Goal: Use online tool/utility: Use online tool/utility

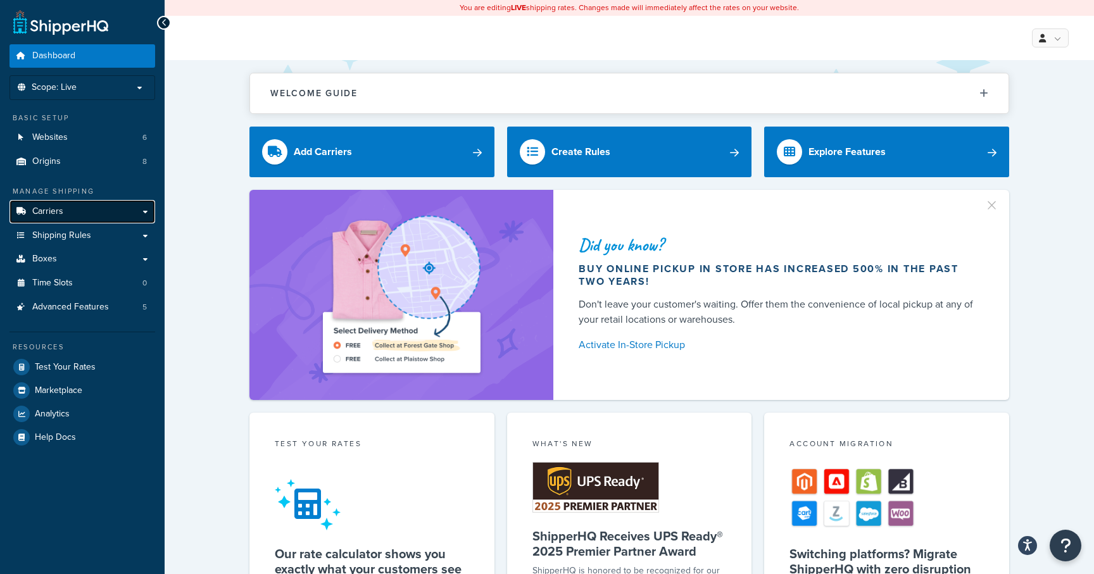
click at [107, 214] on link "Carriers" at bounding box center [82, 211] width 146 height 23
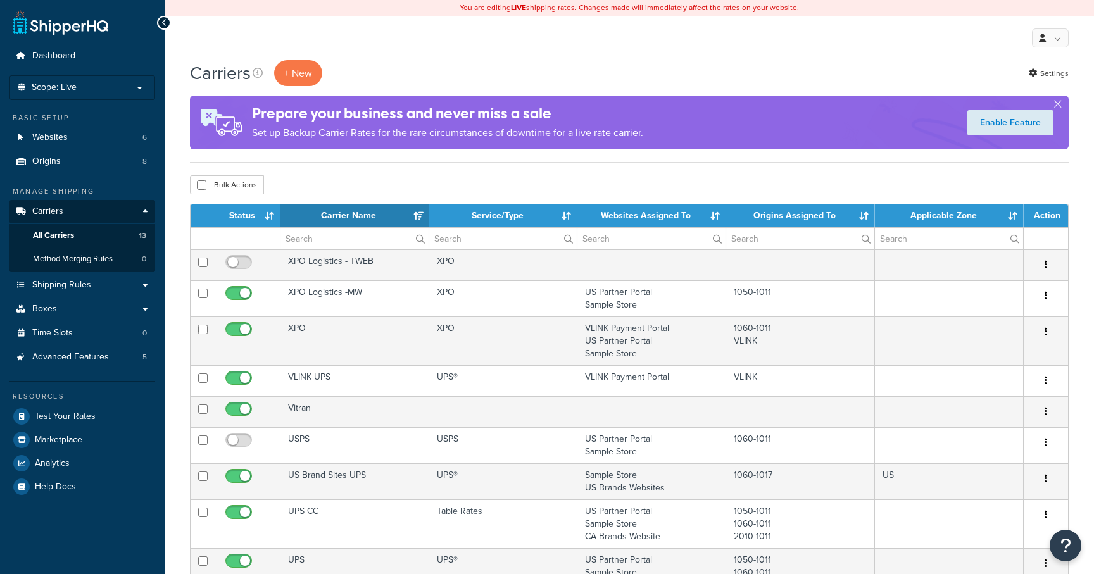
select select "15"
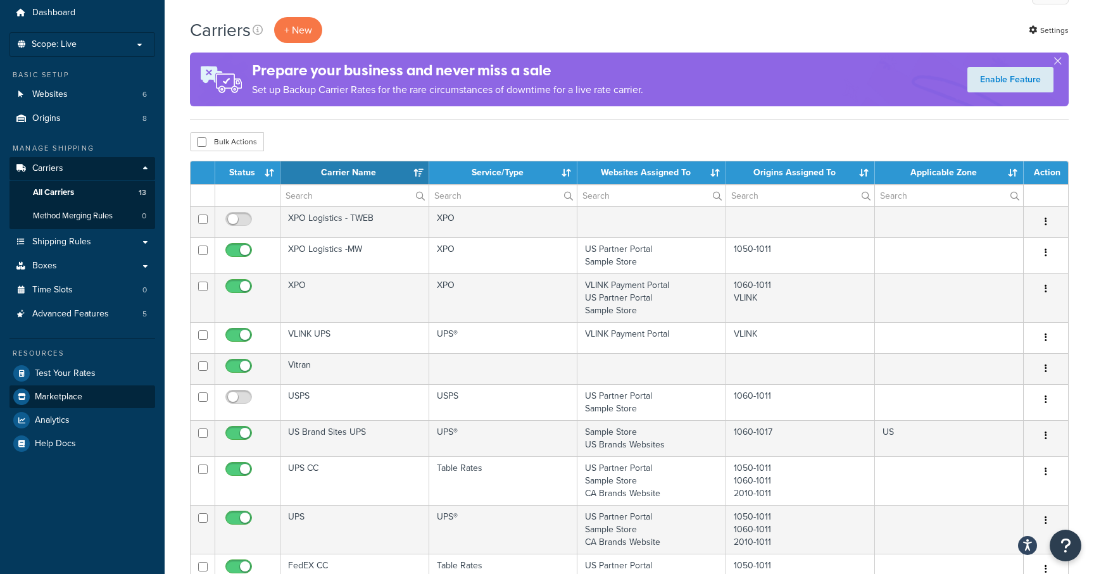
scroll to position [41, 0]
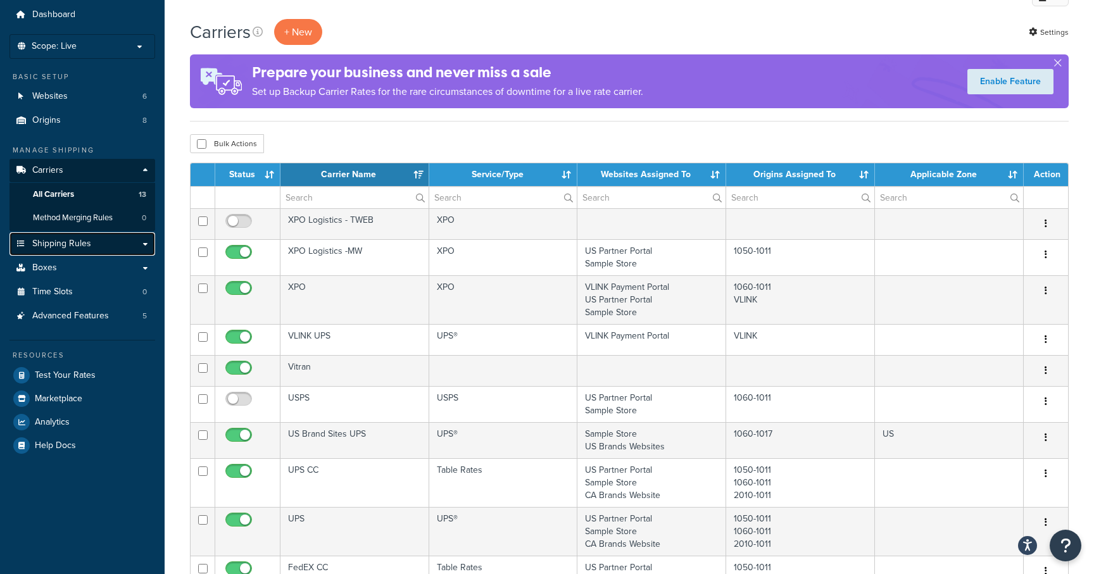
click at [89, 242] on span "Shipping Rules" at bounding box center [61, 244] width 59 height 11
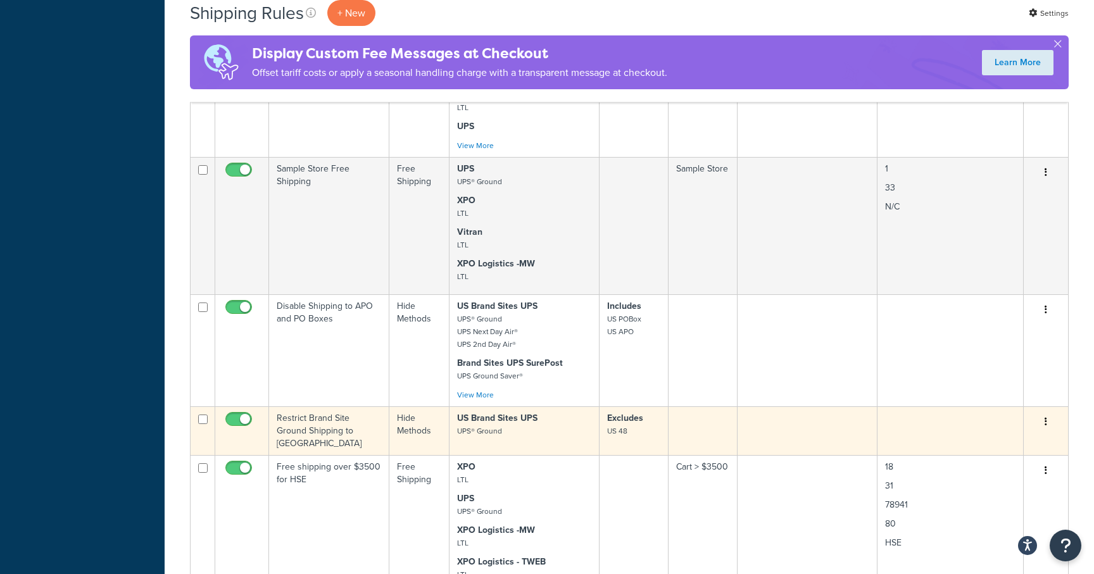
scroll to position [1115, 0]
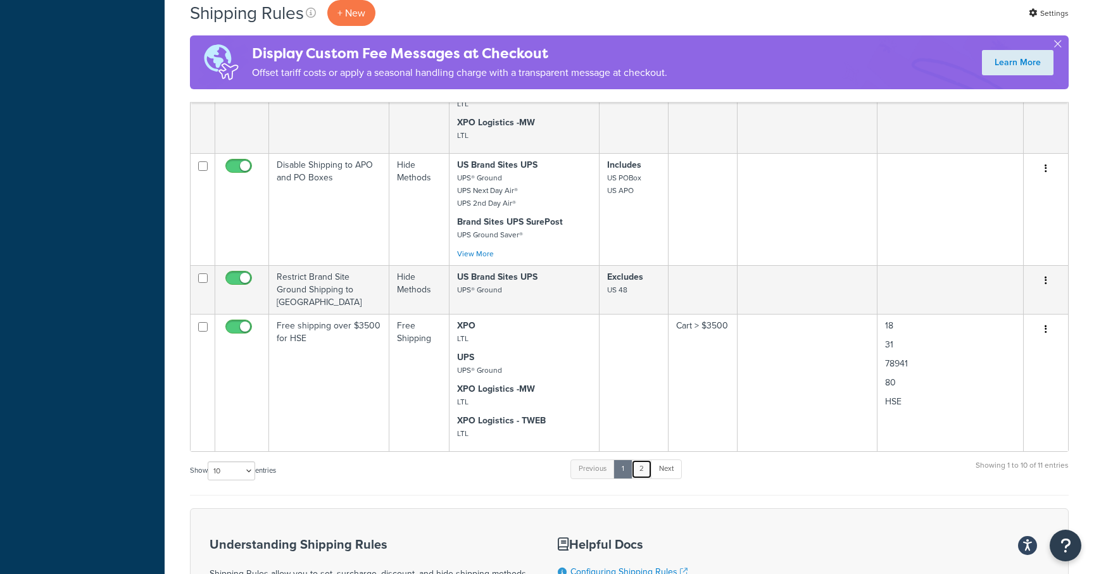
click at [646, 479] on link "2" at bounding box center [641, 469] width 21 height 19
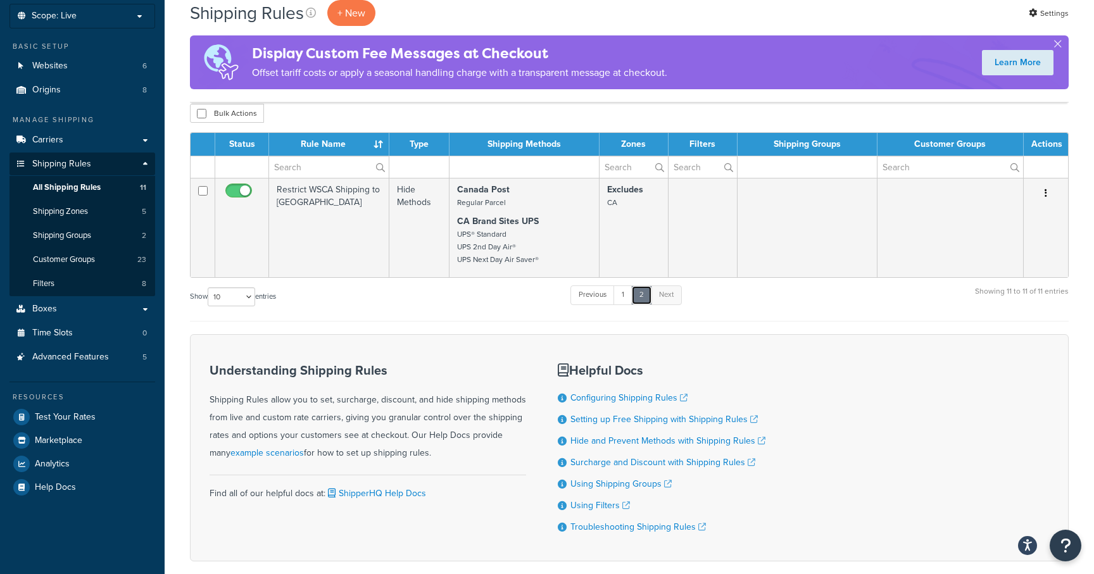
scroll to position [68, 0]
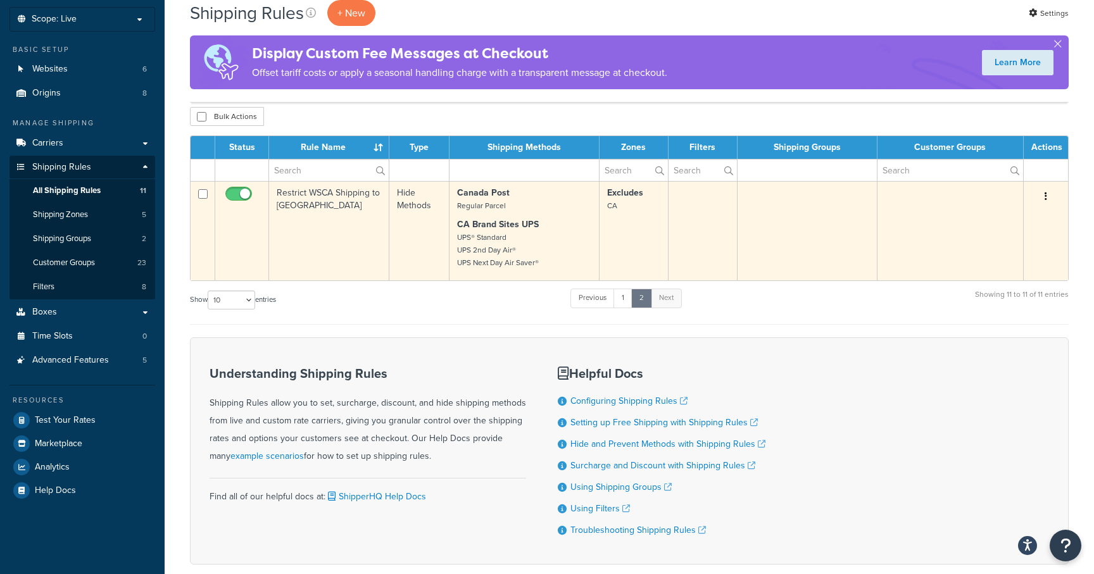
click at [339, 210] on td "Restrict WSCA Shipping to [GEOGRAPHIC_DATA]" at bounding box center [329, 230] width 120 height 99
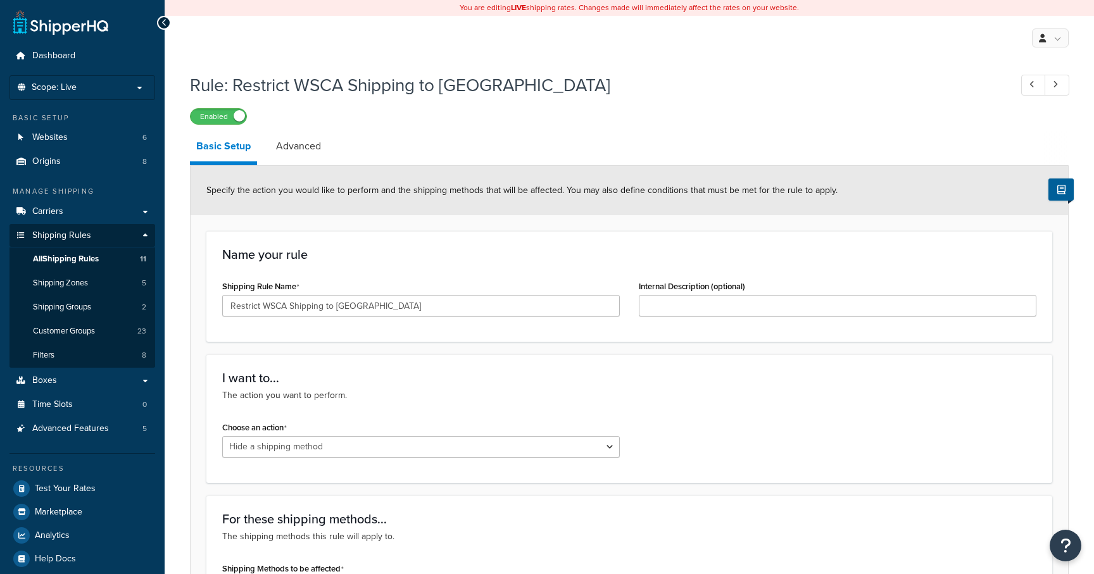
select select "HIDE"
click at [305, 154] on link "Advanced" at bounding box center [299, 146] width 58 height 30
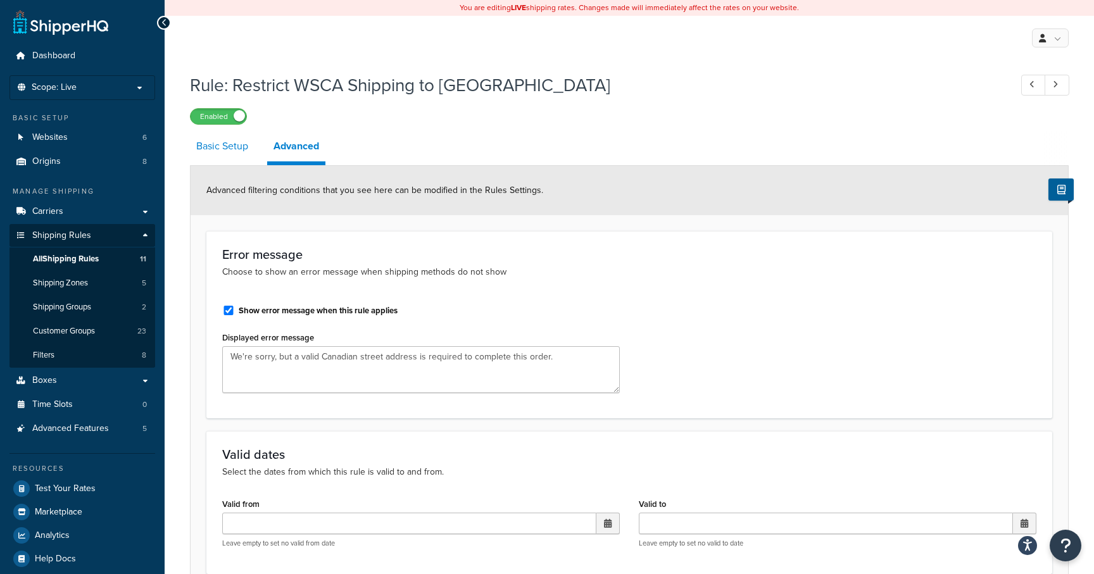
click at [218, 149] on link "Basic Setup" at bounding box center [222, 146] width 65 height 30
select select "HIDE"
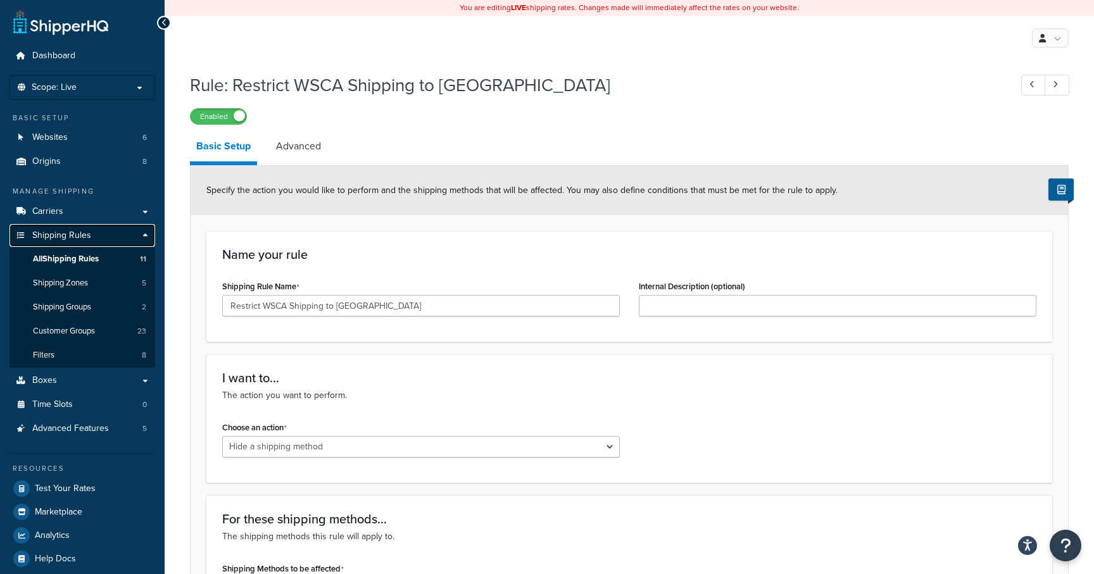
click at [90, 231] on link "Shipping Rules" at bounding box center [82, 235] width 146 height 23
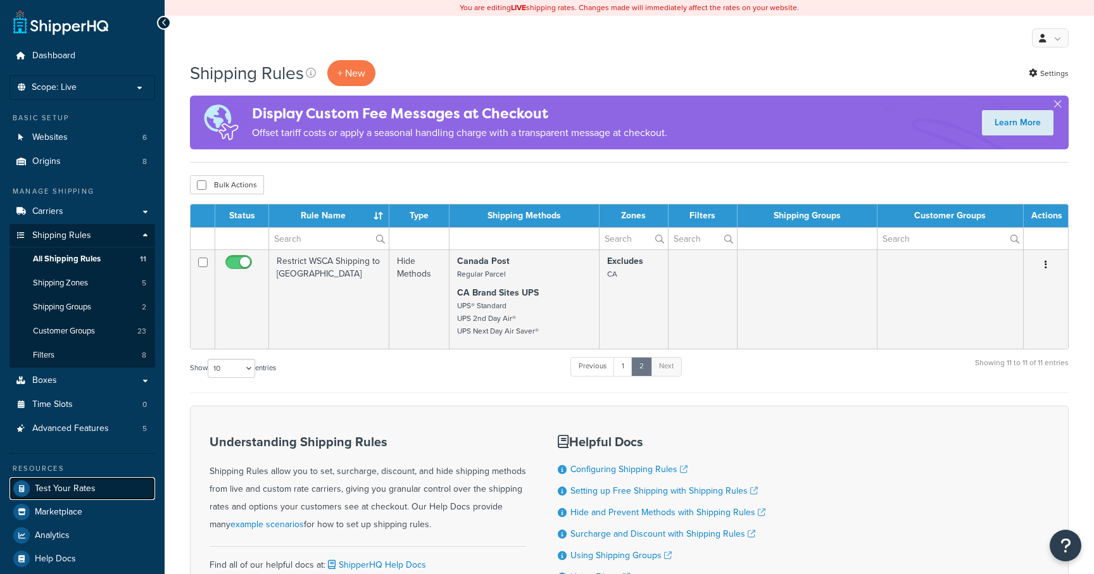
click at [67, 485] on span "Test Your Rates" at bounding box center [65, 489] width 61 height 11
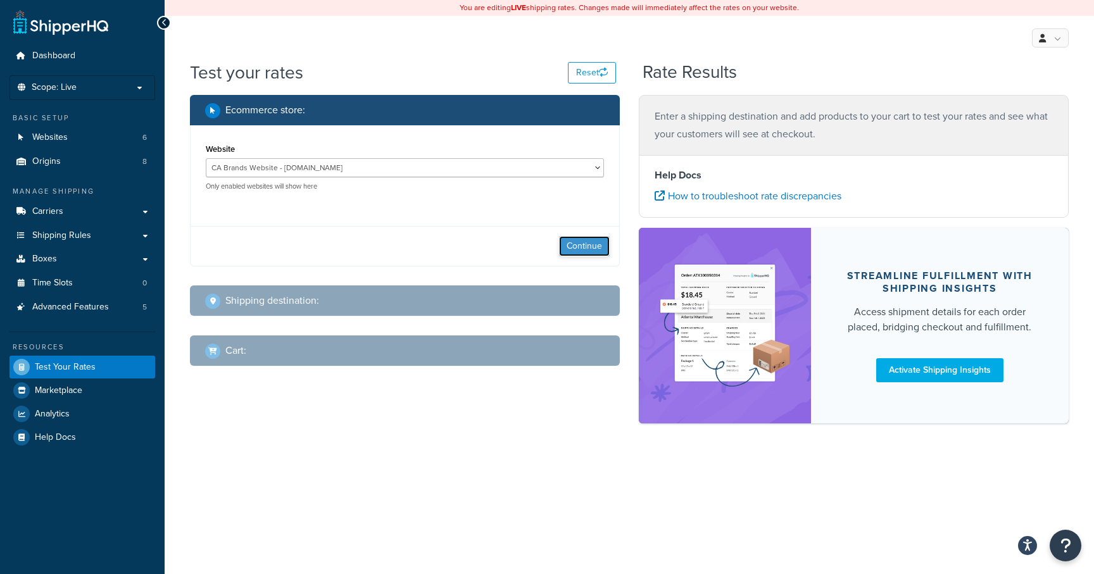
click at [581, 248] on button "Continue" at bounding box center [584, 246] width 51 height 20
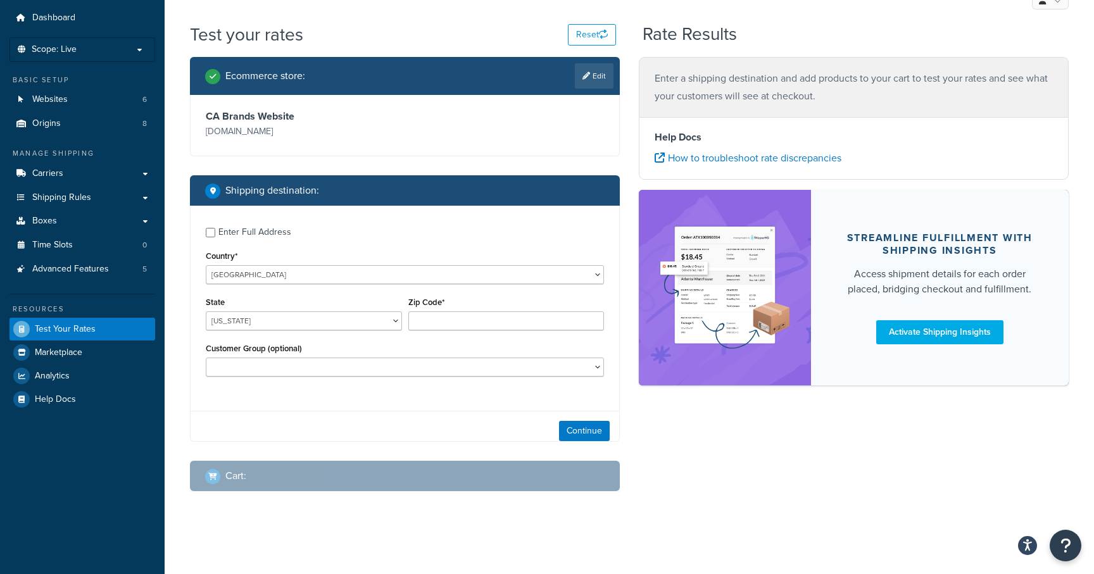
scroll to position [47, 0]
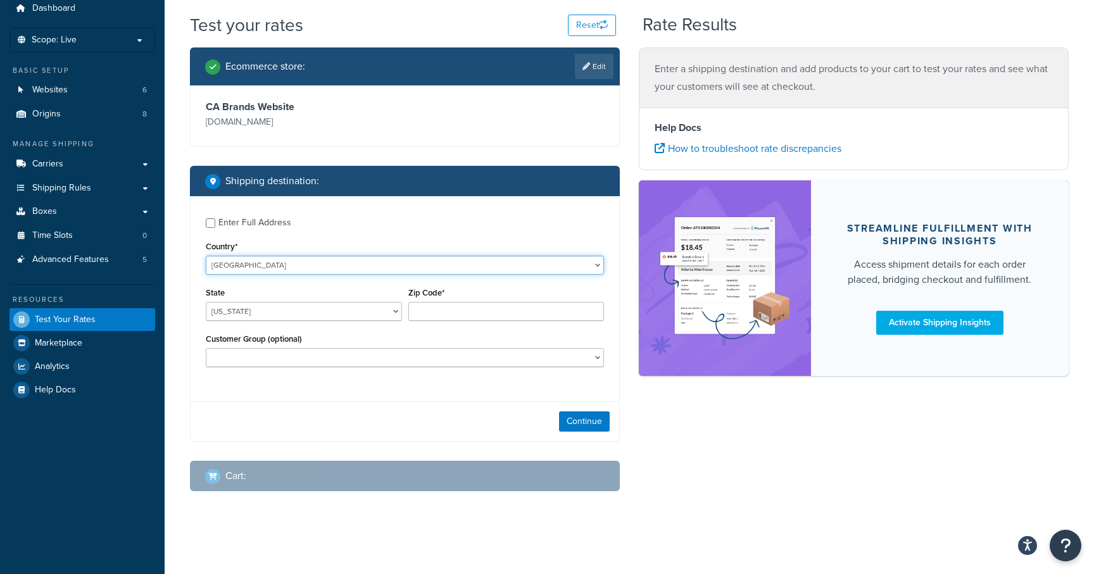
click at [309, 268] on select "[GEOGRAPHIC_DATA] [GEOGRAPHIC_DATA] [GEOGRAPHIC_DATA] [GEOGRAPHIC_DATA] [GEOGRA…" at bounding box center [405, 265] width 398 height 19
click at [257, 224] on div "Enter Full Address" at bounding box center [254, 223] width 73 height 18
click at [215, 224] on input "Enter Full Address" at bounding box center [210, 222] width 9 height 9
checkbox input "true"
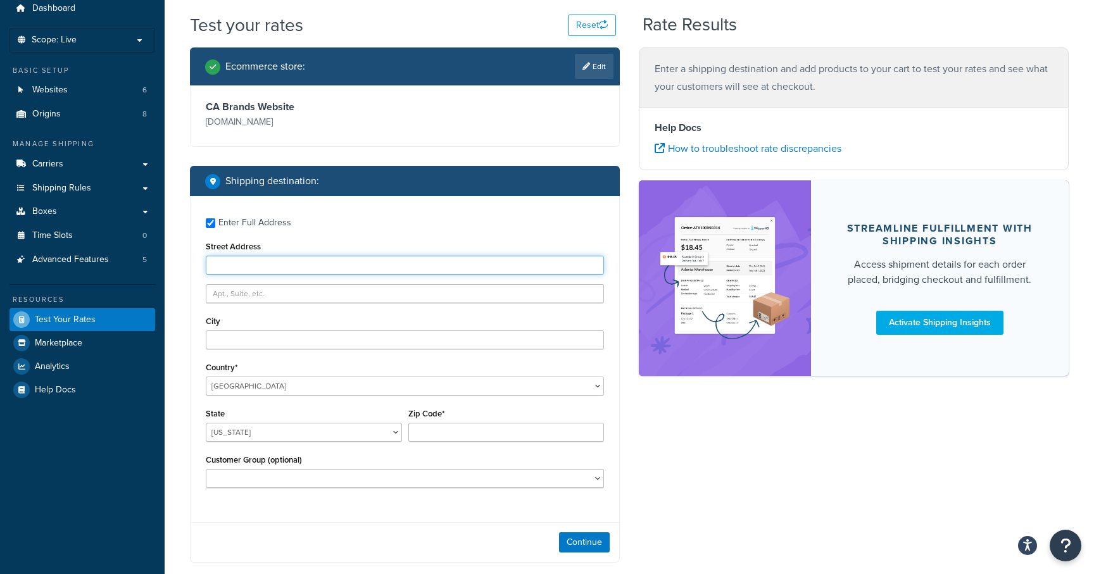
click at [335, 268] on input "Street Address" at bounding box center [405, 265] width 398 height 19
paste input "[STREET_ADDRESS]"
type input "[STREET_ADDRESS]"
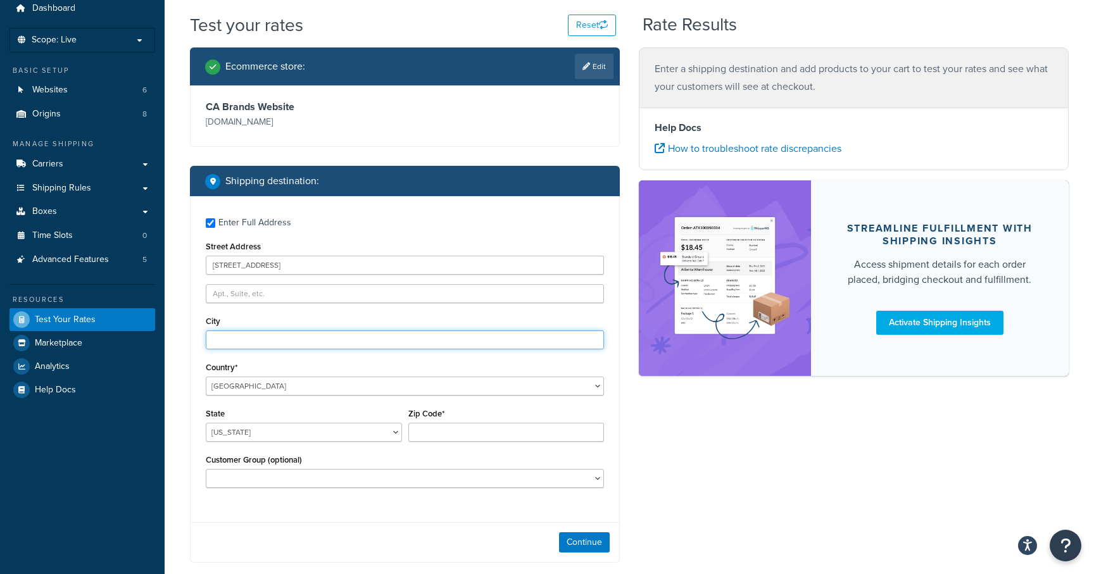
click at [289, 339] on input "City" at bounding box center [405, 339] width 398 height 19
type input "Whitehorse"
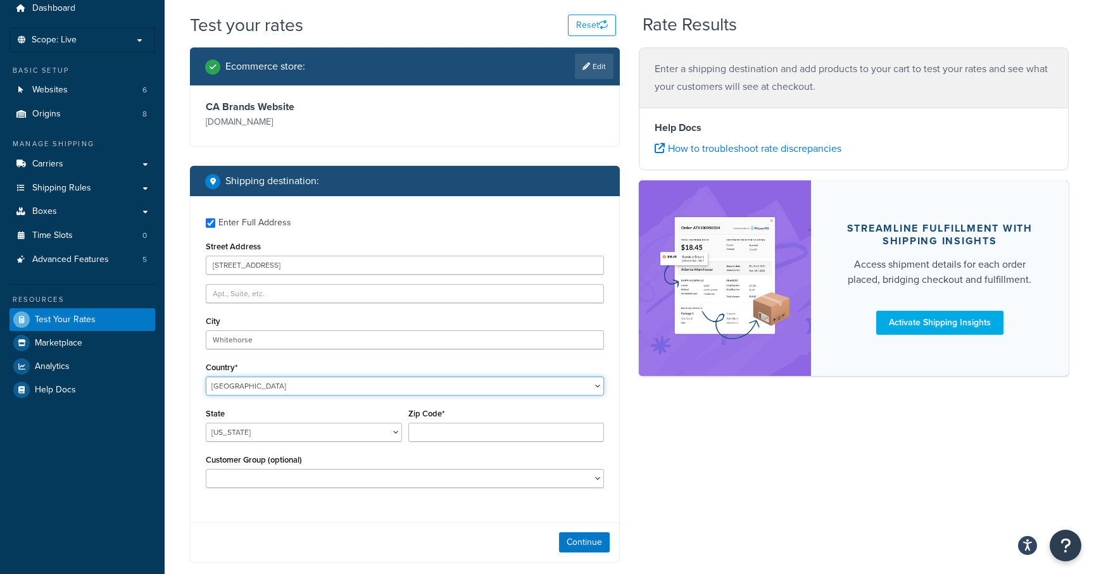
click at [321, 384] on select "[GEOGRAPHIC_DATA] [GEOGRAPHIC_DATA] [GEOGRAPHIC_DATA] [GEOGRAPHIC_DATA] [GEOGRA…" at bounding box center [405, 386] width 398 height 19
select select "CA"
click at [206, 377] on select "[GEOGRAPHIC_DATA] [GEOGRAPHIC_DATA] [GEOGRAPHIC_DATA] [GEOGRAPHIC_DATA] [GEOGRA…" at bounding box center [405, 386] width 398 height 19
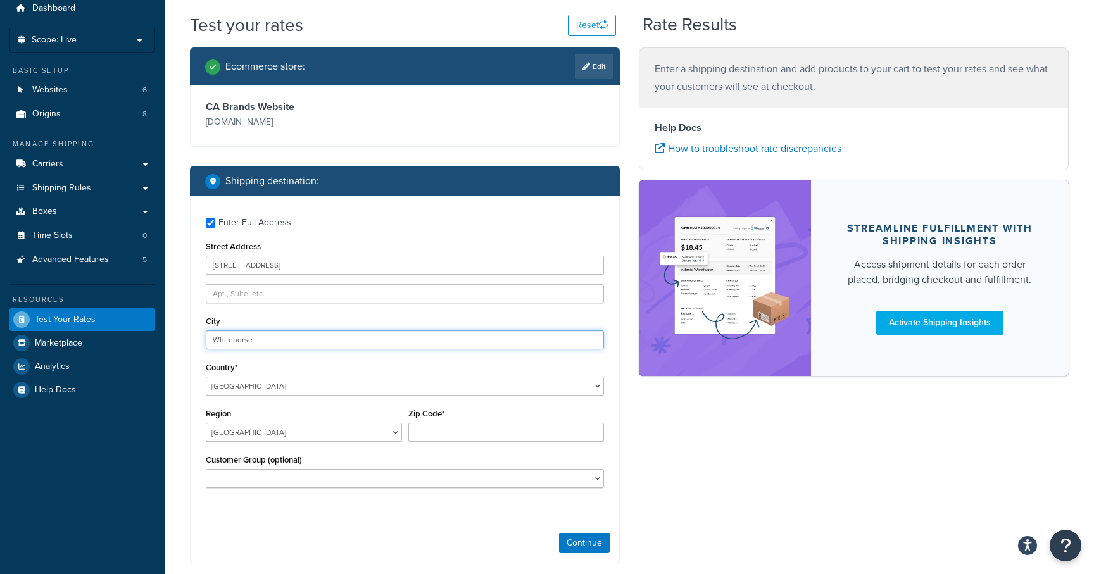
click at [286, 339] on input "Whitehorse" at bounding box center [405, 339] width 398 height 19
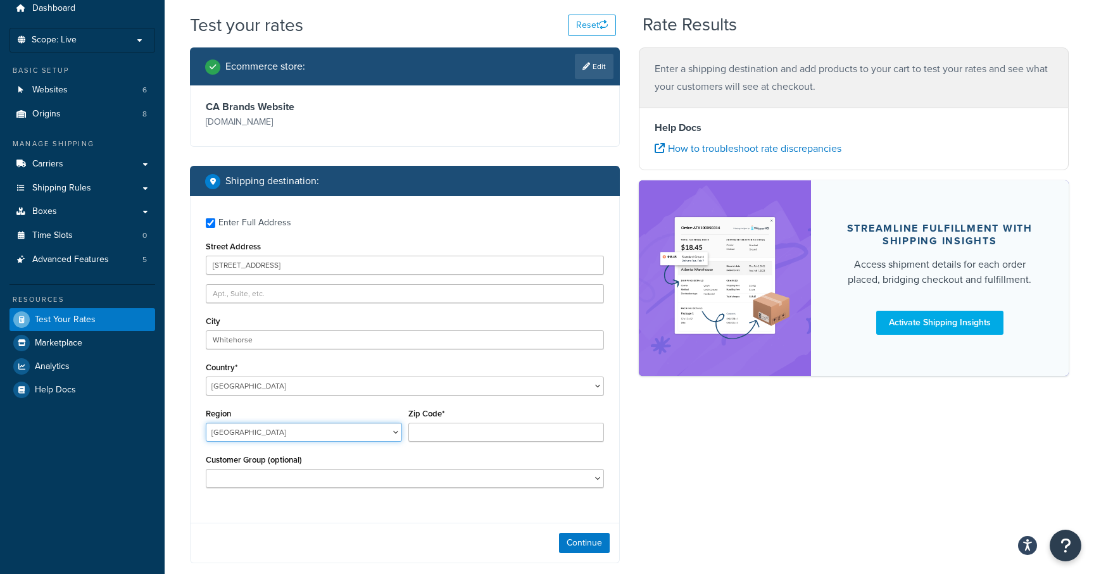
click at [278, 432] on select "[GEOGRAPHIC_DATA] [GEOGRAPHIC_DATA] [GEOGRAPHIC_DATA] [GEOGRAPHIC_DATA] [GEOGRA…" at bounding box center [304, 432] width 196 height 19
select select "YT"
click at [206, 423] on select "[GEOGRAPHIC_DATA] [GEOGRAPHIC_DATA] [GEOGRAPHIC_DATA] [GEOGRAPHIC_DATA] [GEOGRA…" at bounding box center [304, 432] width 196 height 19
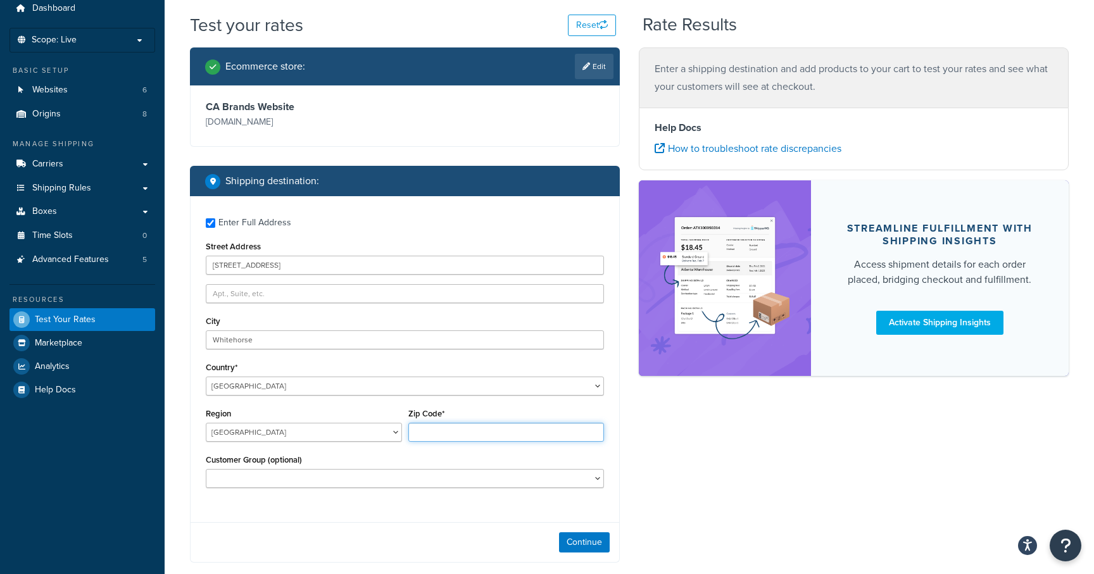
click at [441, 437] on input "Zip Code*" at bounding box center [506, 432] width 196 height 19
paste input "Y1A 3E5"
type input "Y1A 3E5"
click at [394, 461] on div "Customer Group (optional) 1 18 31 33 78941 80 91 95 ECU EDS EDS-OwnFedexBilling…" at bounding box center [405, 469] width 398 height 37
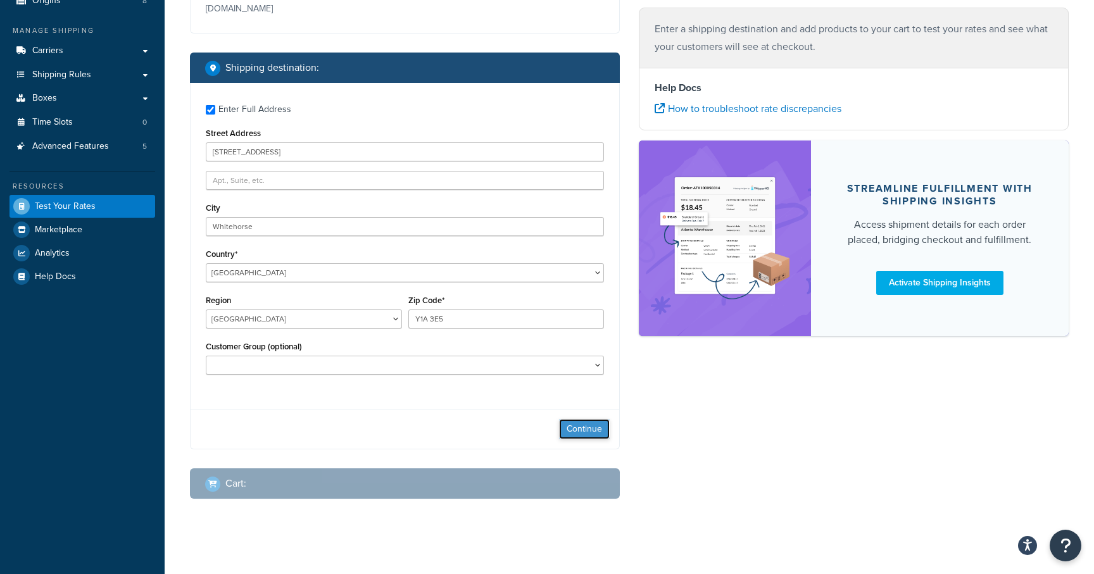
click at [587, 434] on button "Continue" at bounding box center [584, 429] width 51 height 20
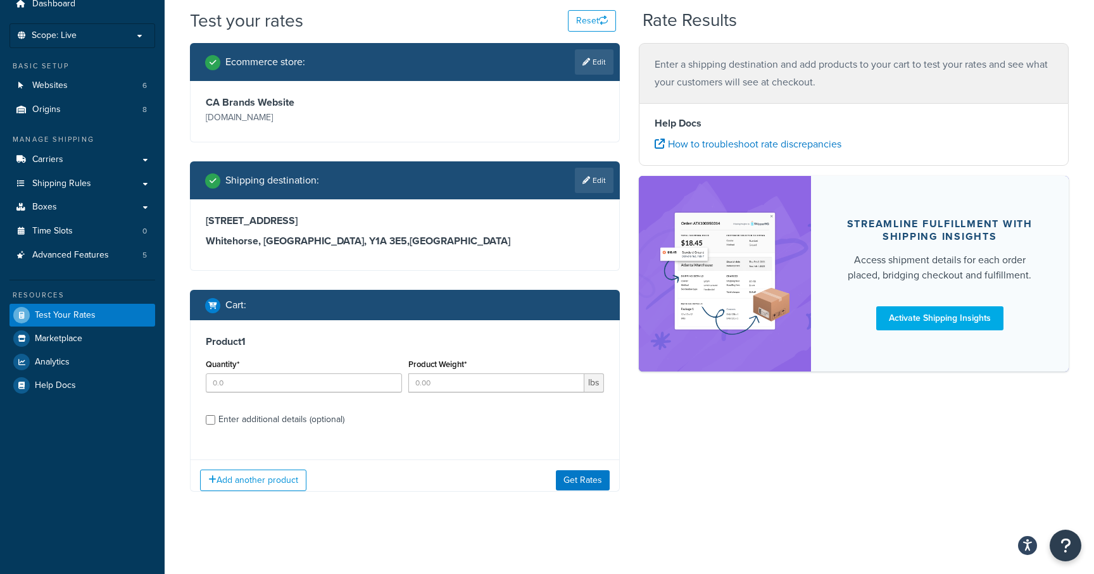
scroll to position [61, 0]
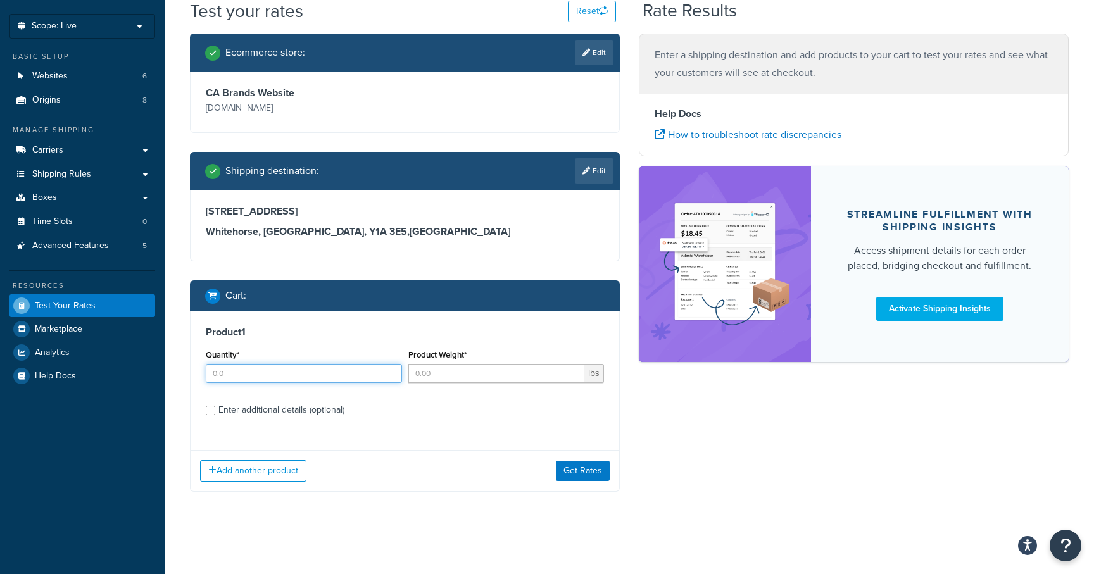
click at [322, 381] on input "Quantity*" at bounding box center [304, 373] width 196 height 19
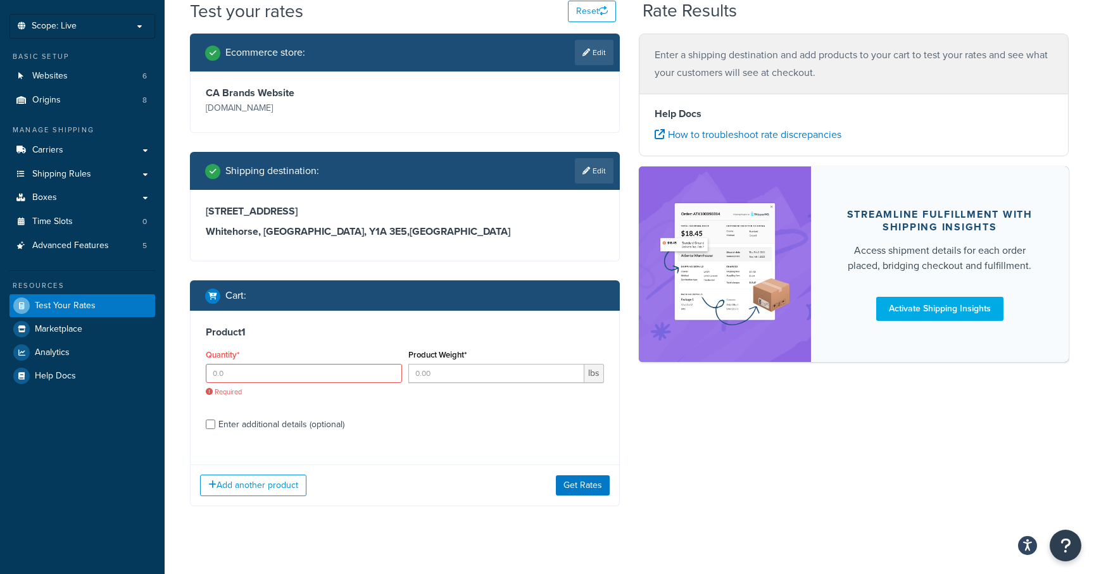
click at [294, 408] on div "Product 1 Quantity* Required Product Weight* lbs Enter additional details (opti…" at bounding box center [405, 383] width 429 height 144
click at [267, 425] on div "Enter additional details (optional)" at bounding box center [281, 425] width 126 height 18
click at [215, 425] on input "Enter additional details (optional)" at bounding box center [210, 424] width 9 height 9
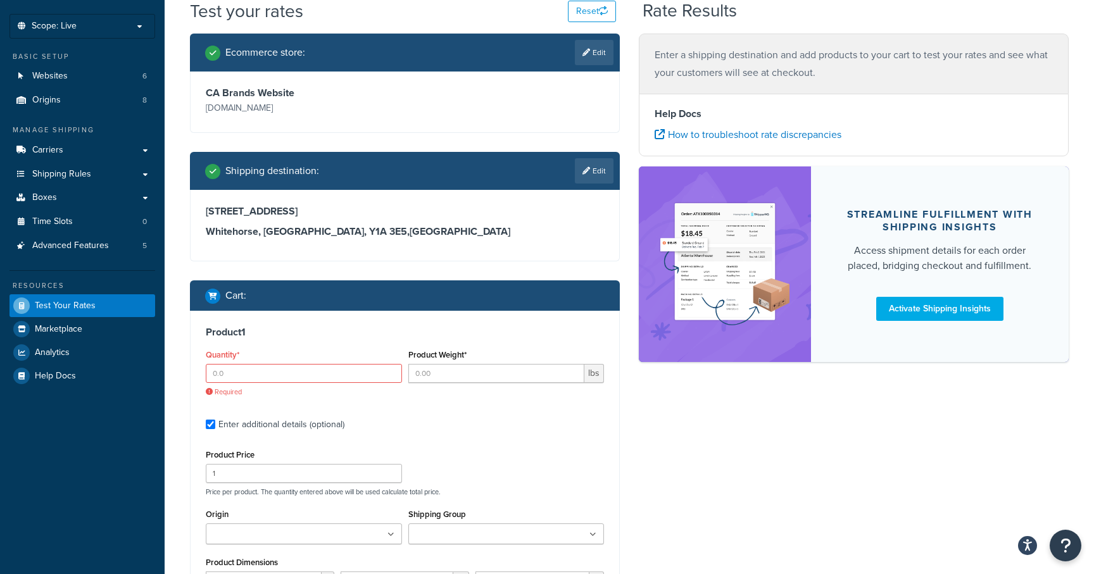
click at [258, 429] on div "Enter additional details (optional)" at bounding box center [281, 425] width 126 height 18
click at [215, 429] on input "Enter additional details (optional)" at bounding box center [210, 424] width 9 height 9
checkbox input "false"
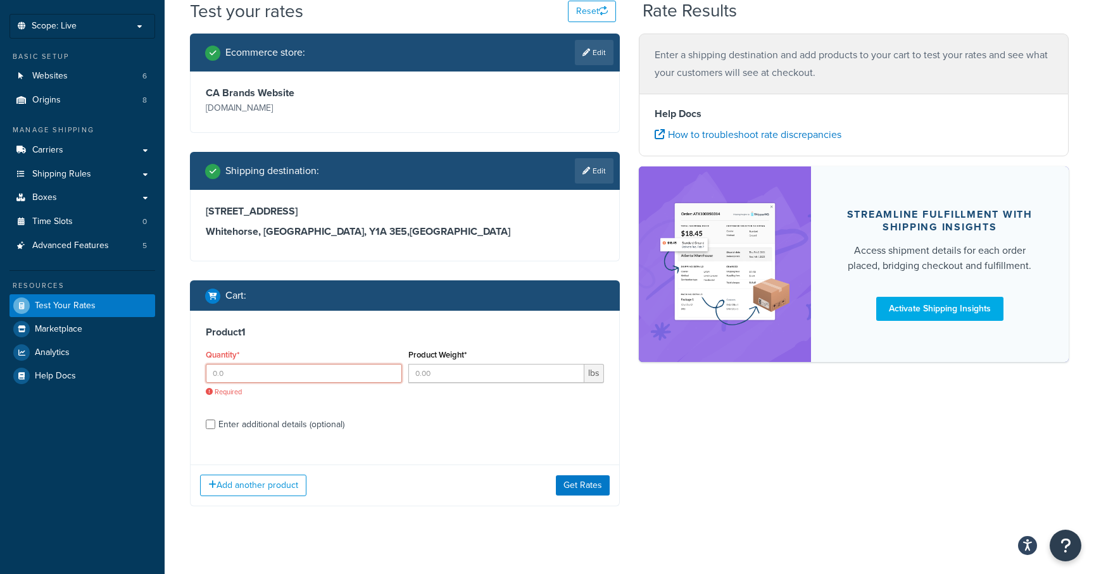
click at [277, 376] on input "Quantity*" at bounding box center [304, 373] width 196 height 19
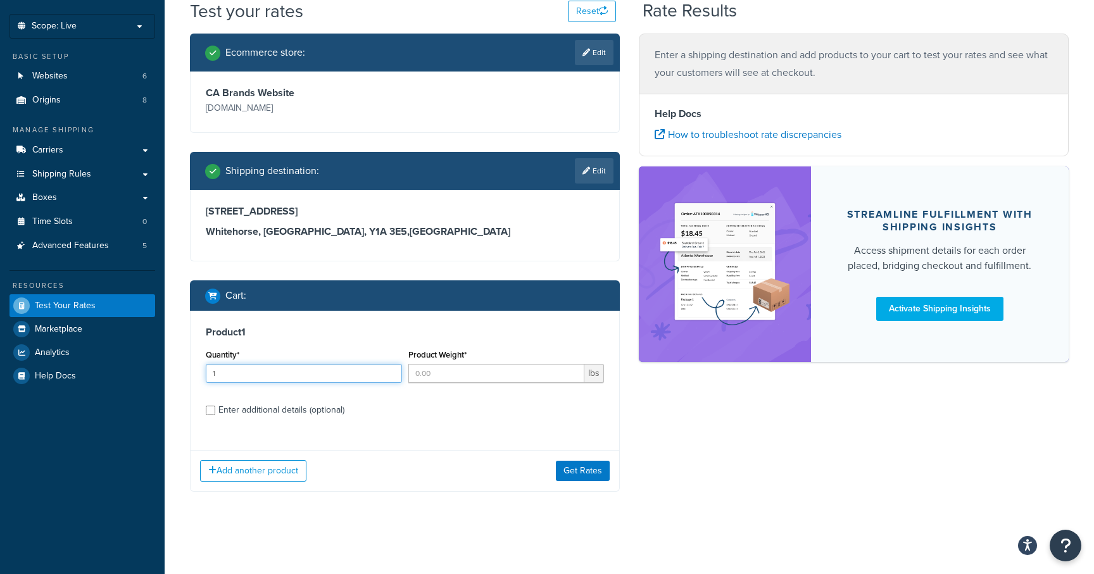
type input "1"
click at [367, 335] on h3 "Product 1" at bounding box center [405, 332] width 398 height 13
click at [459, 367] on input "Product Weight*" at bounding box center [496, 373] width 177 height 19
paste input "32.93"
type input "32.93"
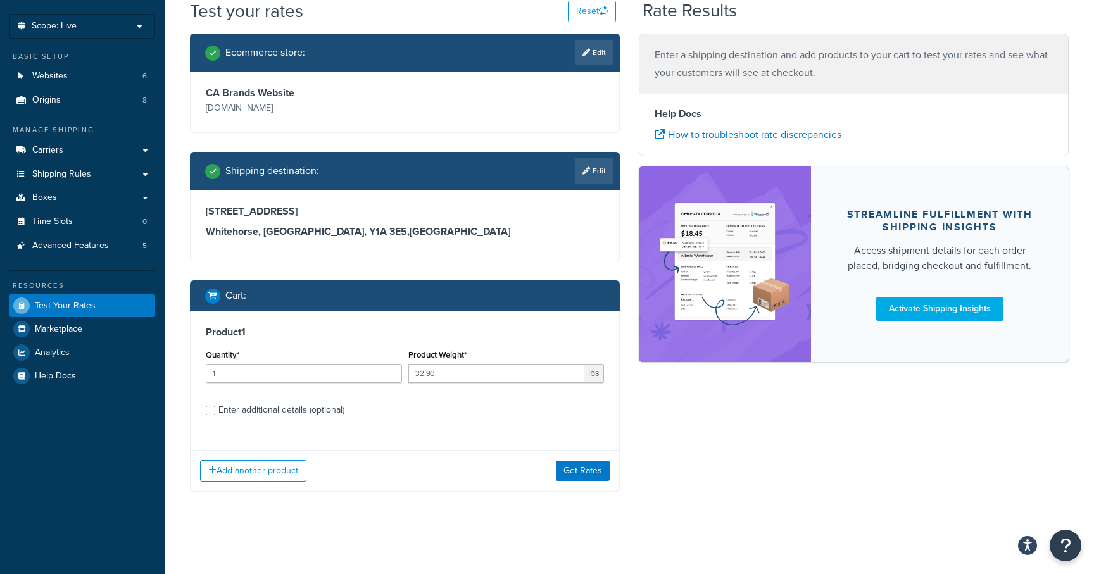
click at [416, 327] on h3 "Product 1" at bounding box center [405, 332] width 398 height 13
click at [565, 469] on button "Get Rates" at bounding box center [583, 471] width 54 height 20
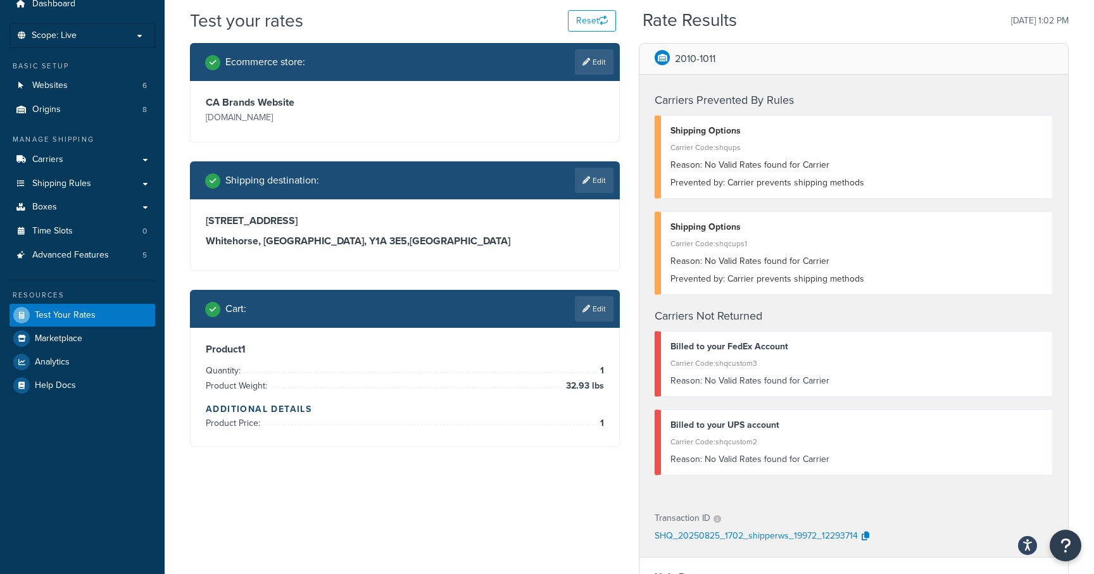
scroll to position [51, 0]
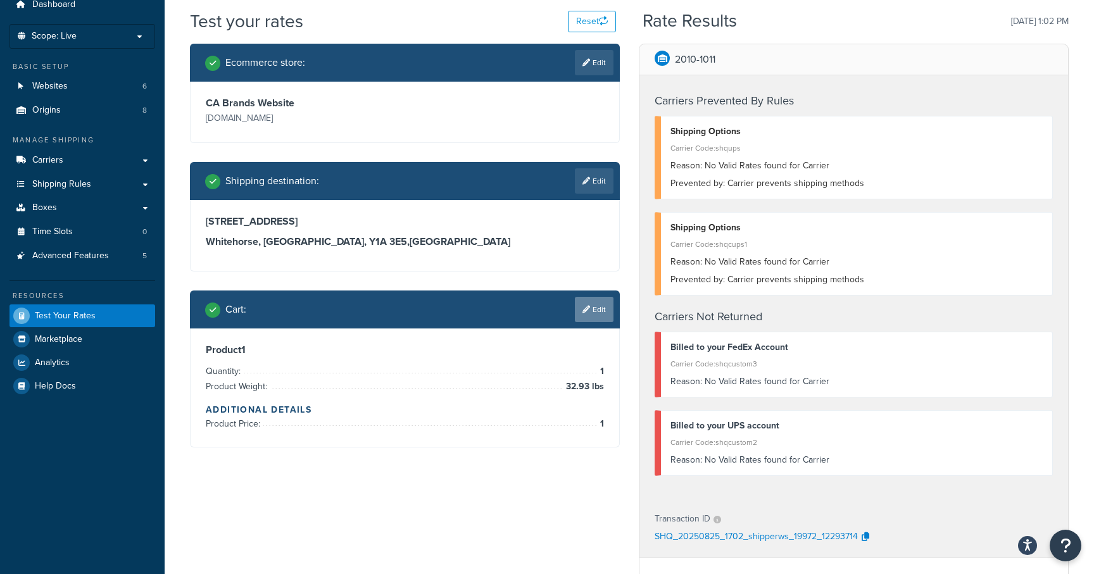
click at [596, 310] on link "Edit" at bounding box center [594, 309] width 39 height 25
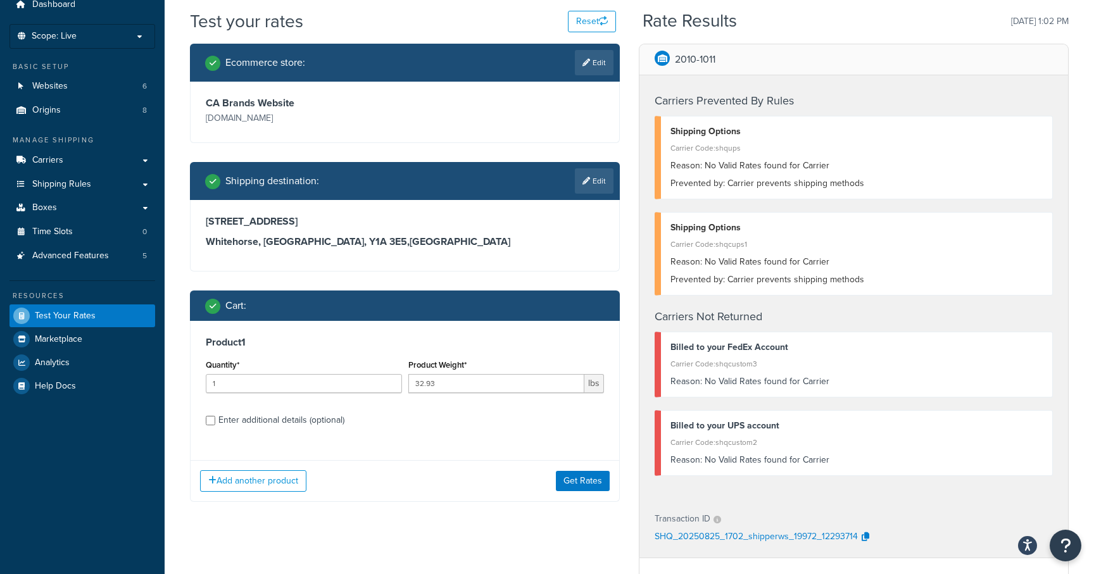
click at [234, 418] on div "Enter additional details (optional)" at bounding box center [281, 420] width 126 height 18
click at [215, 418] on input "Enter additional details (optional)" at bounding box center [210, 420] width 9 height 9
checkbox input "true"
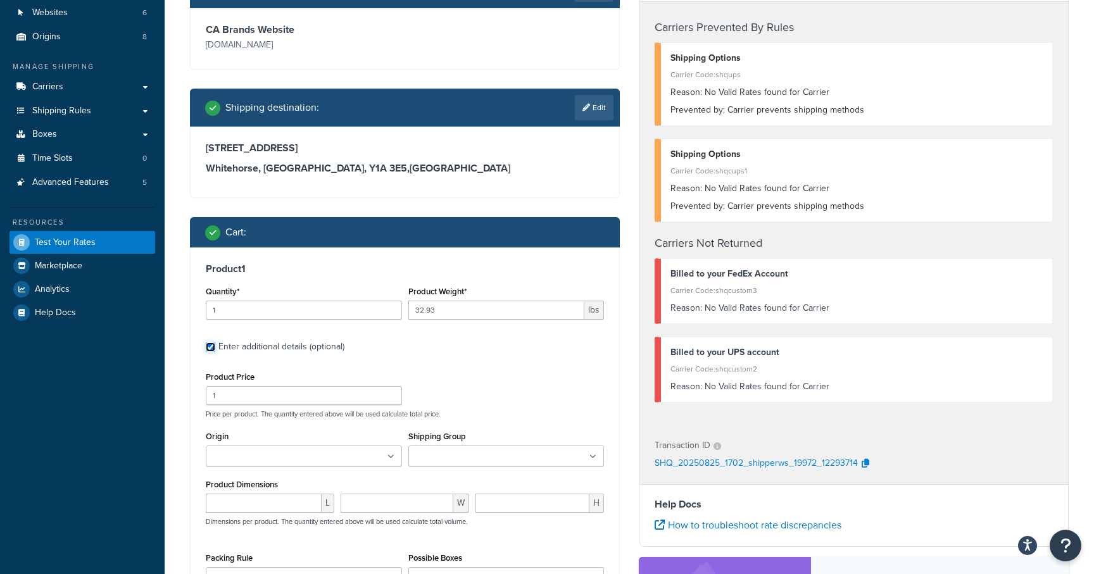
scroll to position [132, 0]
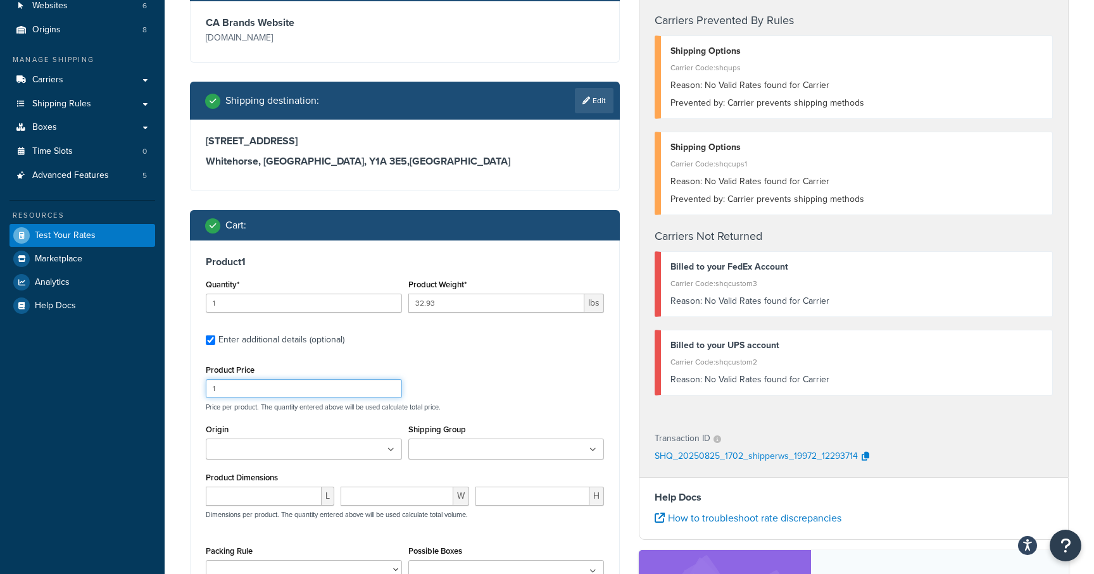
click at [251, 390] on input "1" at bounding box center [304, 388] width 196 height 19
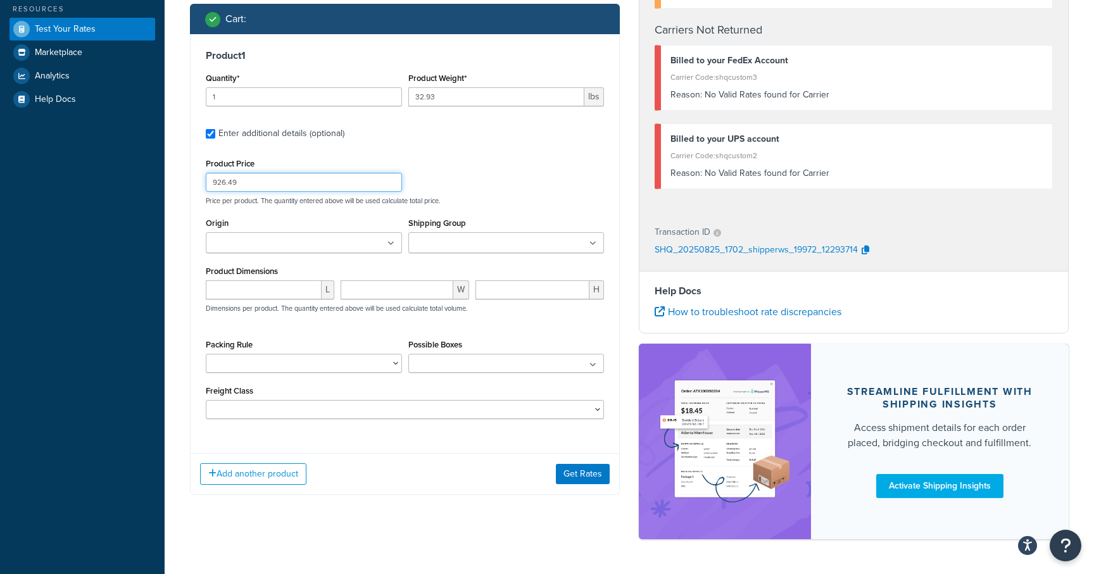
scroll to position [342, 0]
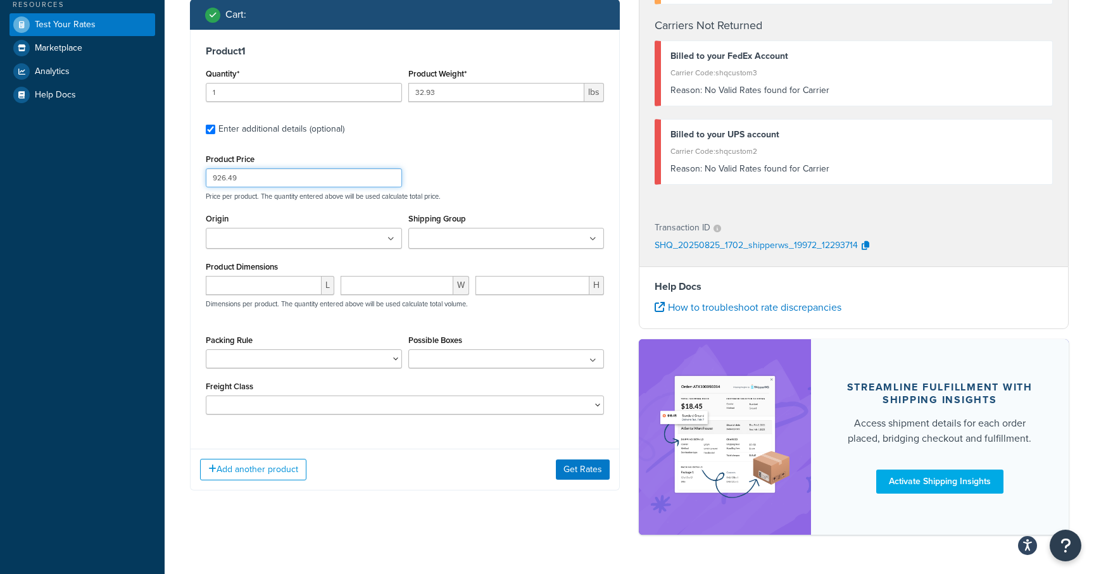
type input "926.49"
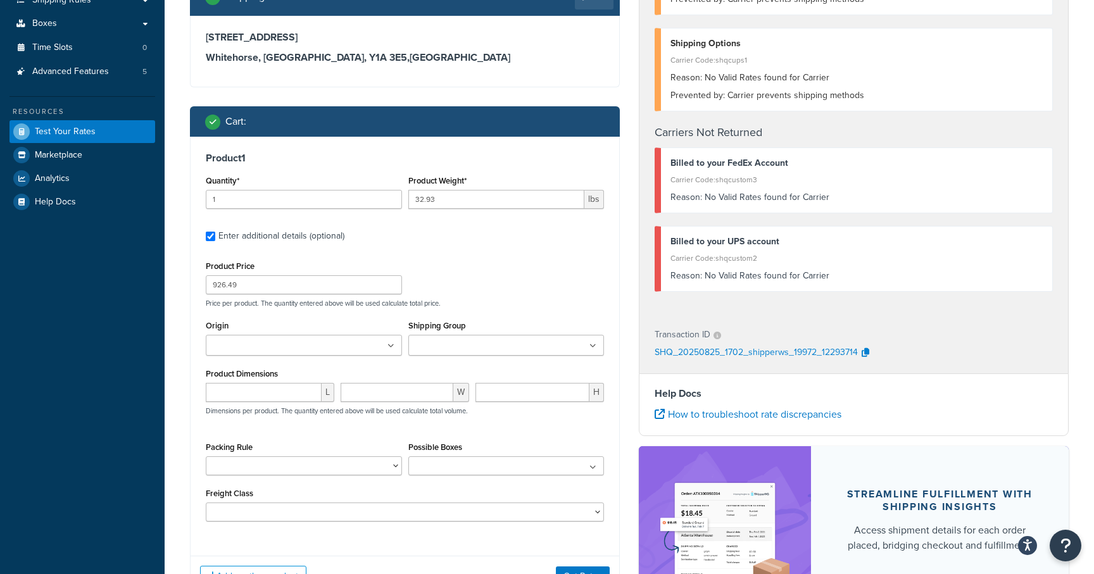
scroll to position [236, 0]
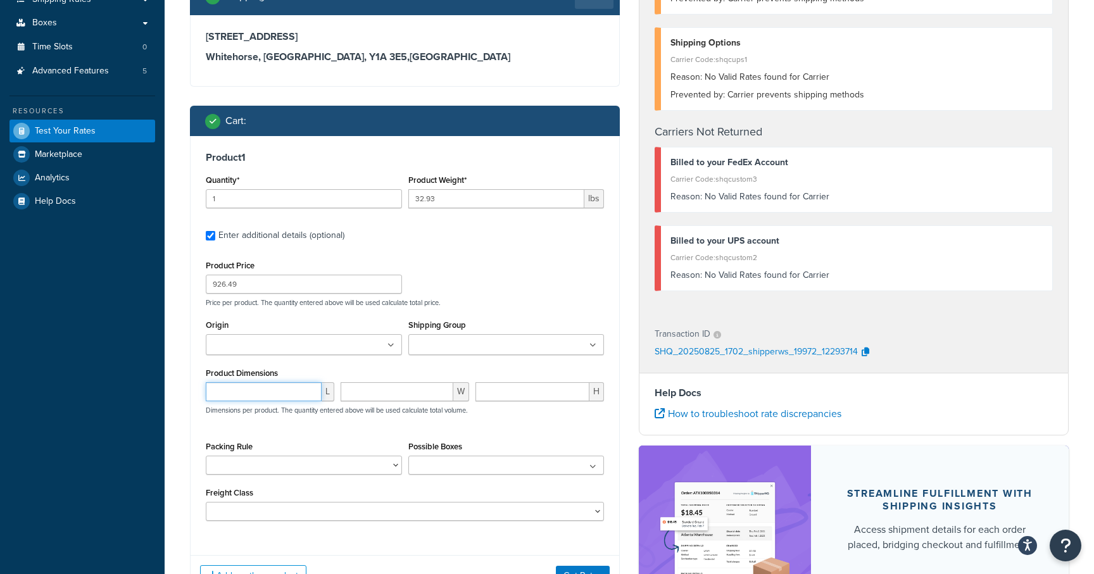
click at [255, 393] on input "number" at bounding box center [264, 391] width 116 height 19
click at [241, 399] on input "number" at bounding box center [264, 391] width 116 height 19
type input "23.97"
click at [369, 391] on input "number" at bounding box center [397, 391] width 113 height 19
type input "21.60"
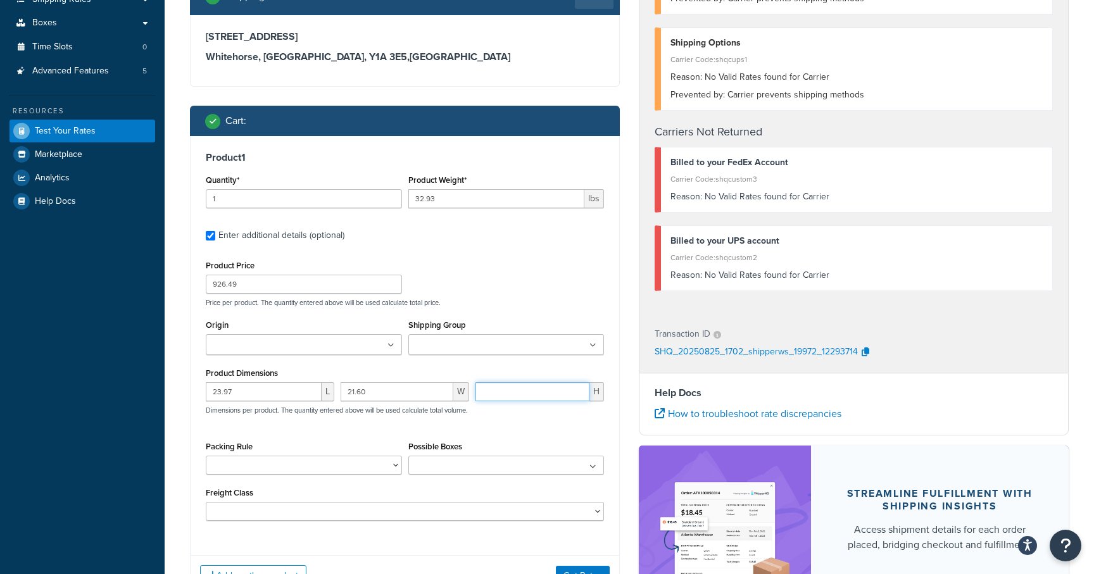
click at [518, 391] on input "number" at bounding box center [532, 391] width 114 height 19
type input "18.6"
click at [467, 418] on div "23.97 L 21.60 W 18.6 H Dimensions per product. The quantity entered above will …" at bounding box center [405, 405] width 405 height 46
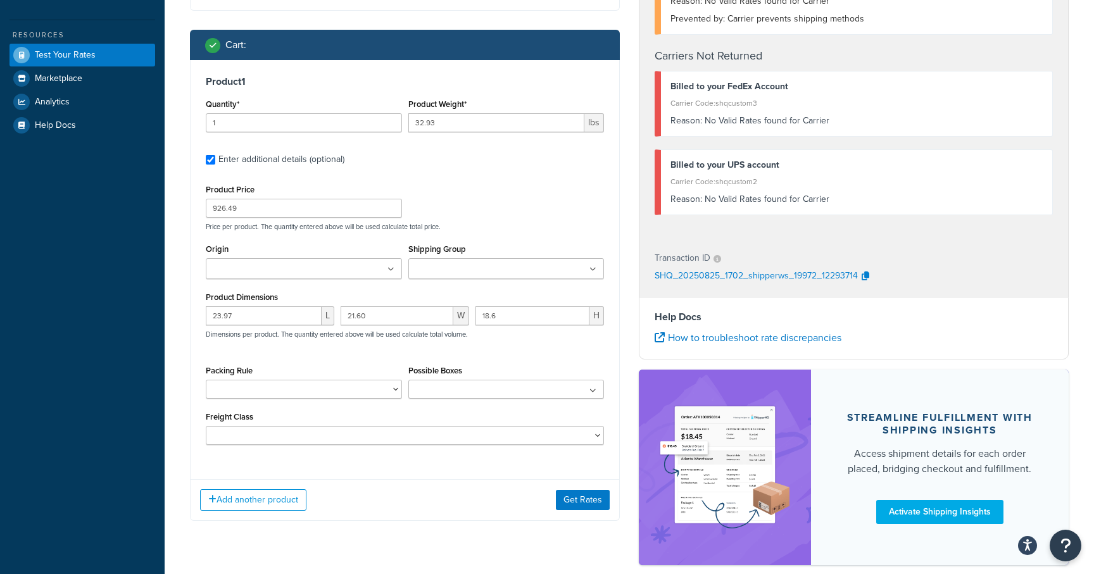
scroll to position [325, 0]
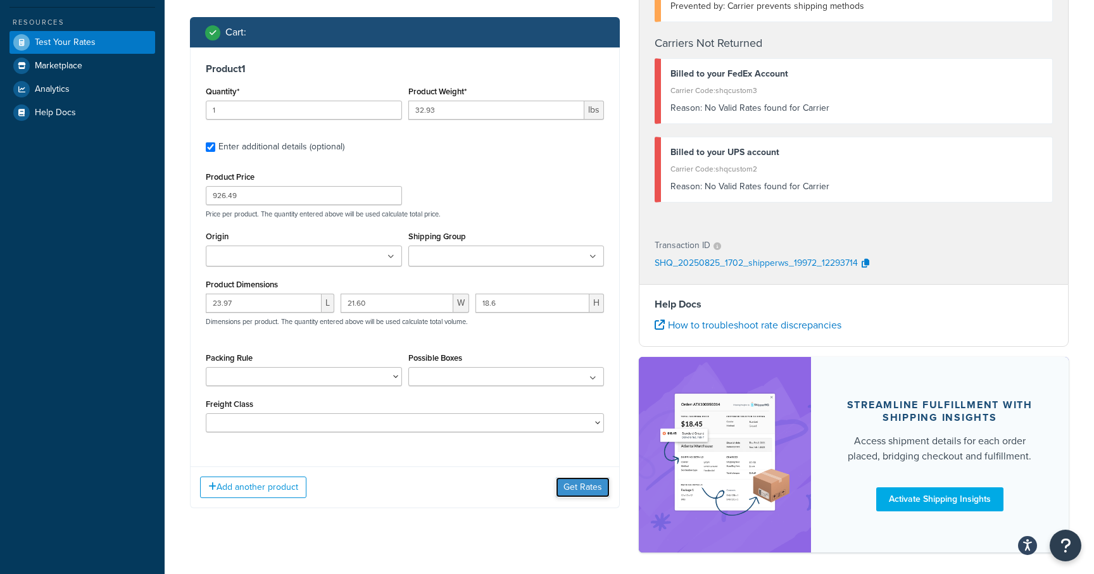
click at [587, 489] on button "Get Rates" at bounding box center [583, 487] width 54 height 20
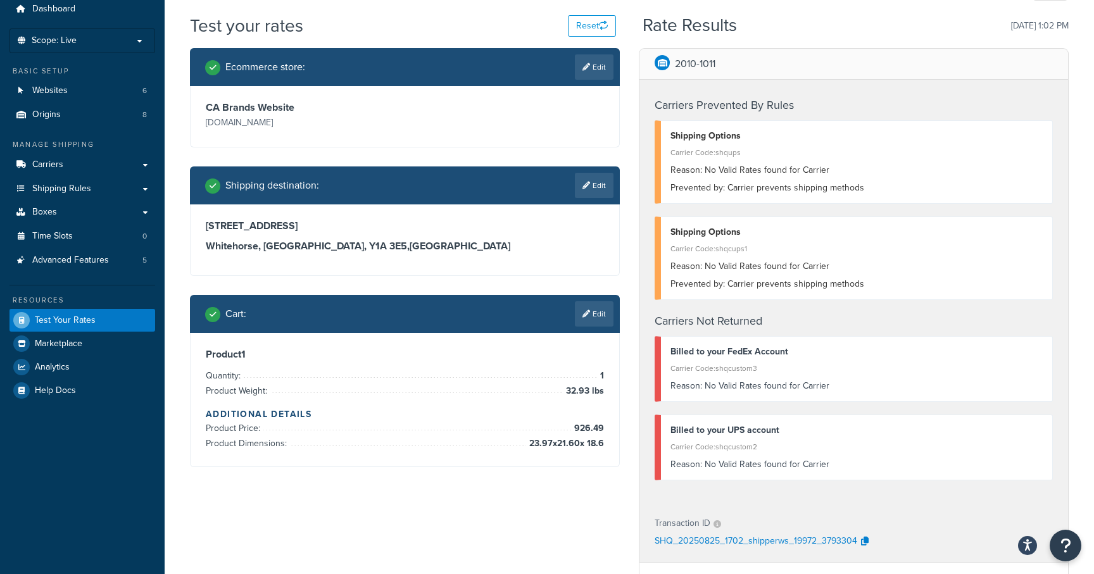
scroll to position [43, 0]
